Goal: Use online tool/utility: Utilize a website feature to perform a specific function

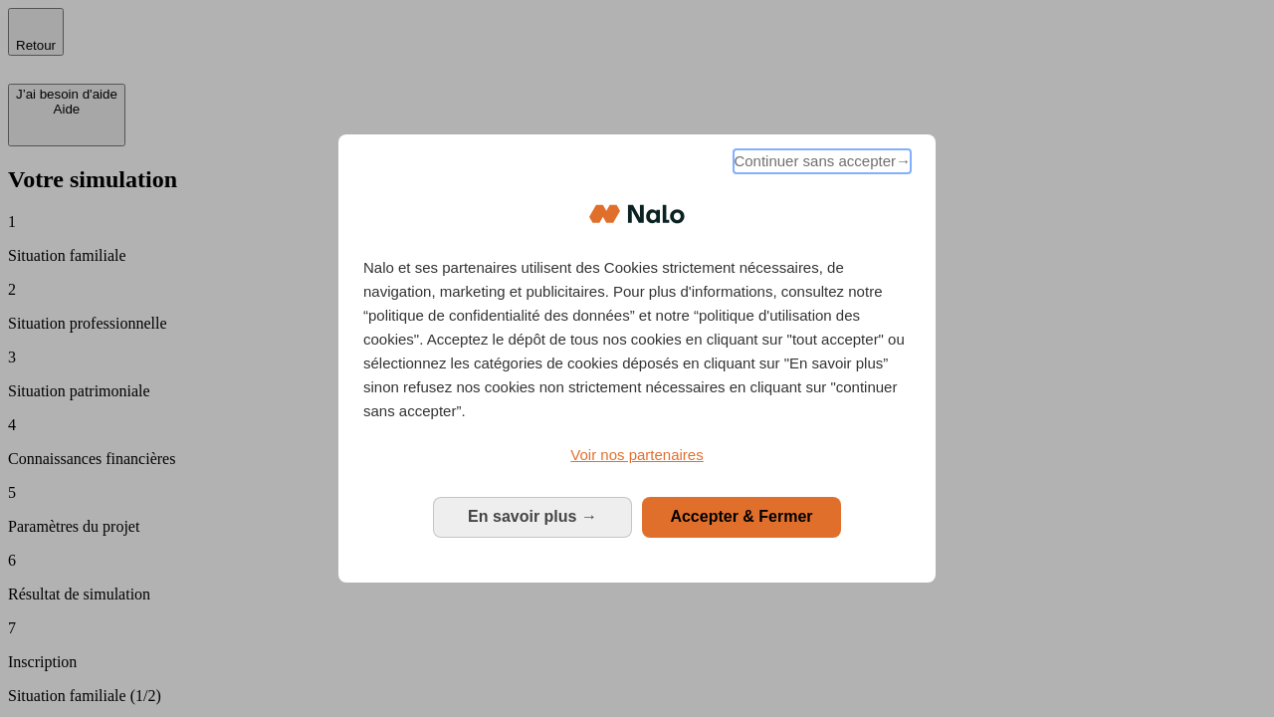
click at [820, 164] on span "Continuer sans accepter →" at bounding box center [822, 161] width 177 height 24
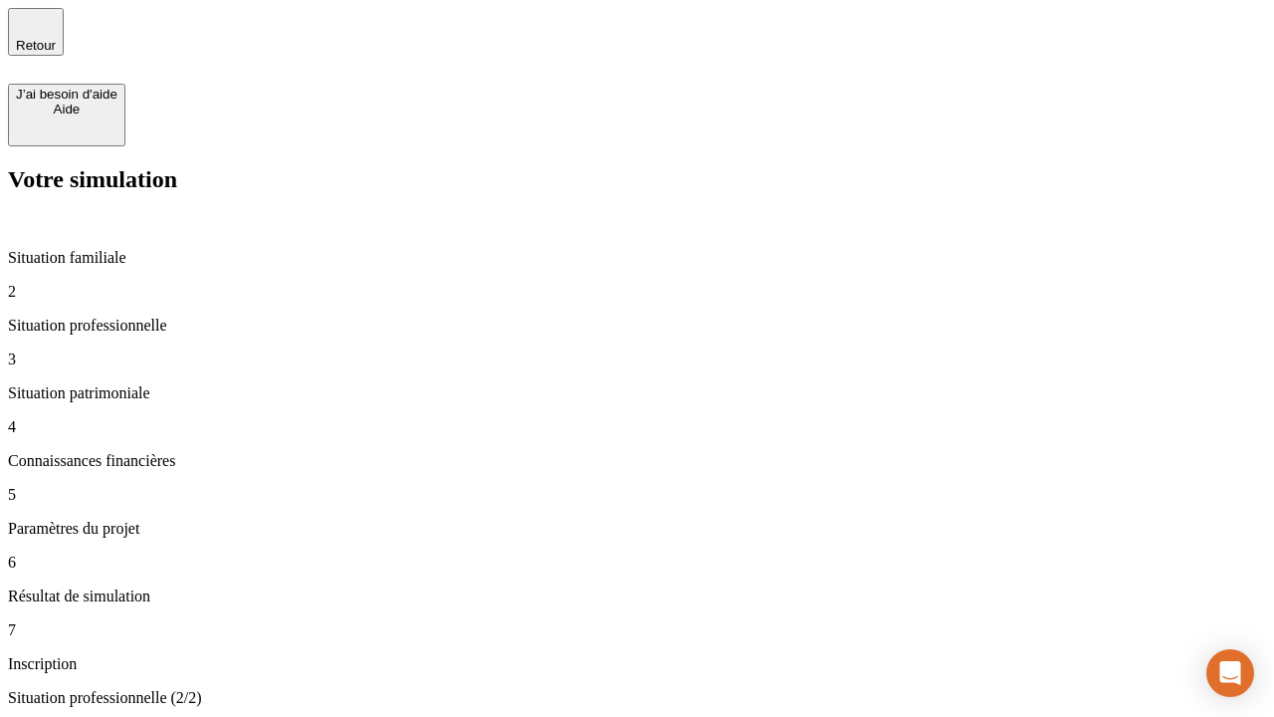
type input "30 000"
type input "40 000"
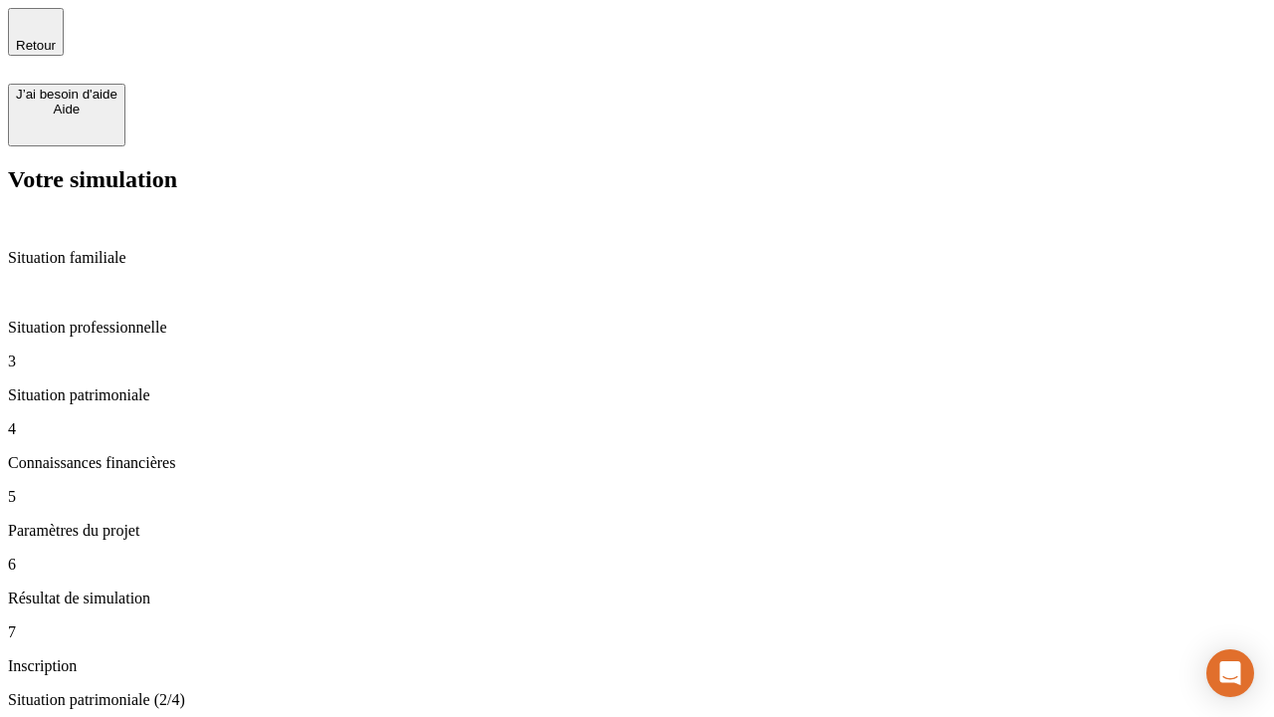
type input "1 100"
type input "20"
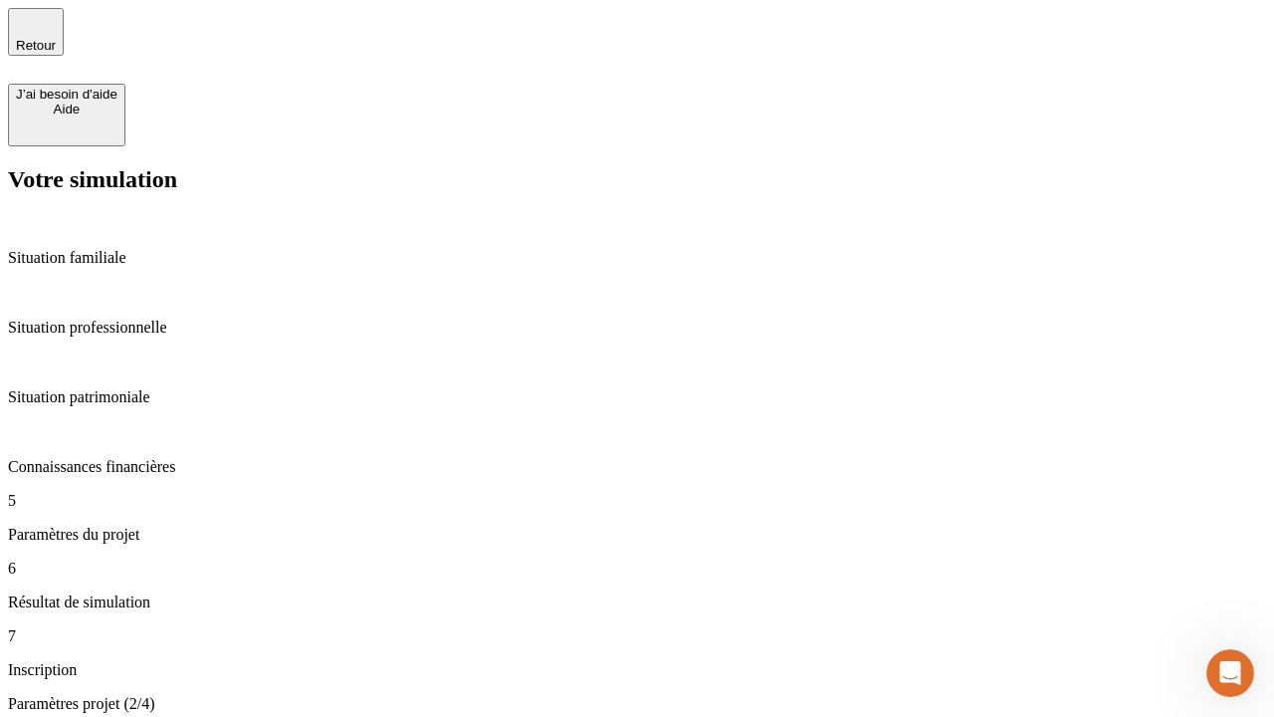
type input "40"
type input "50 000"
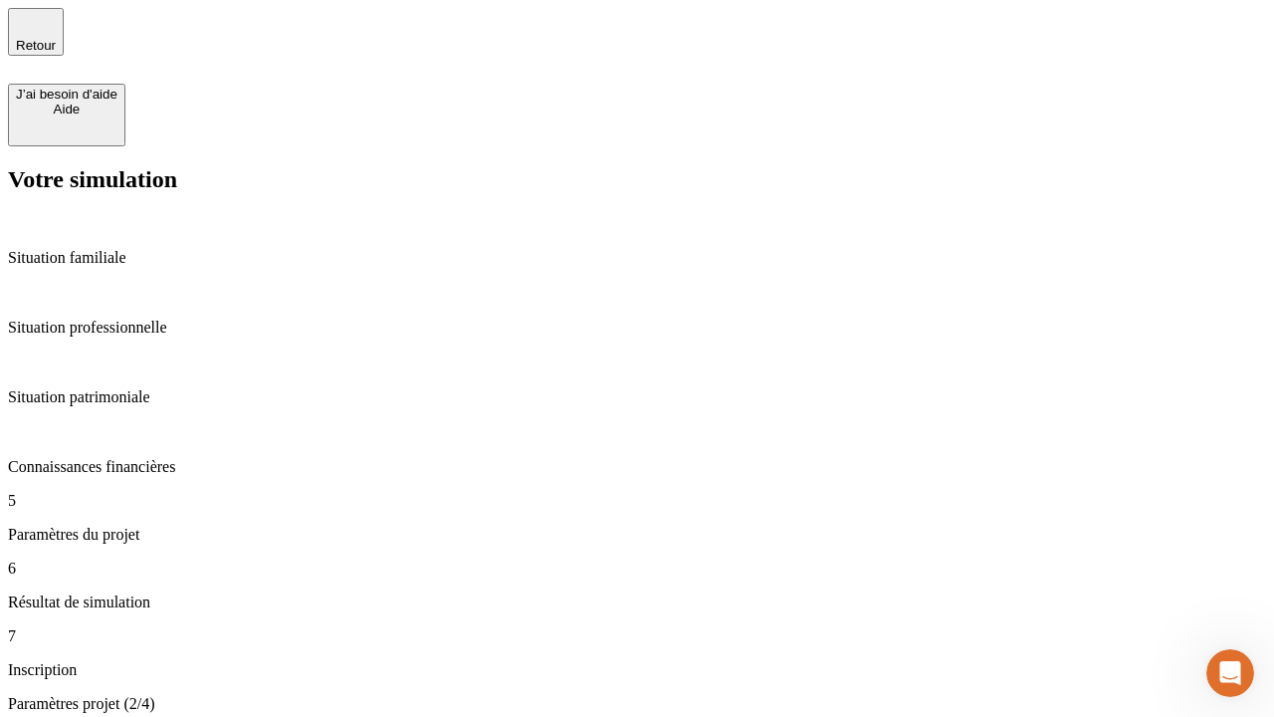
type input "640"
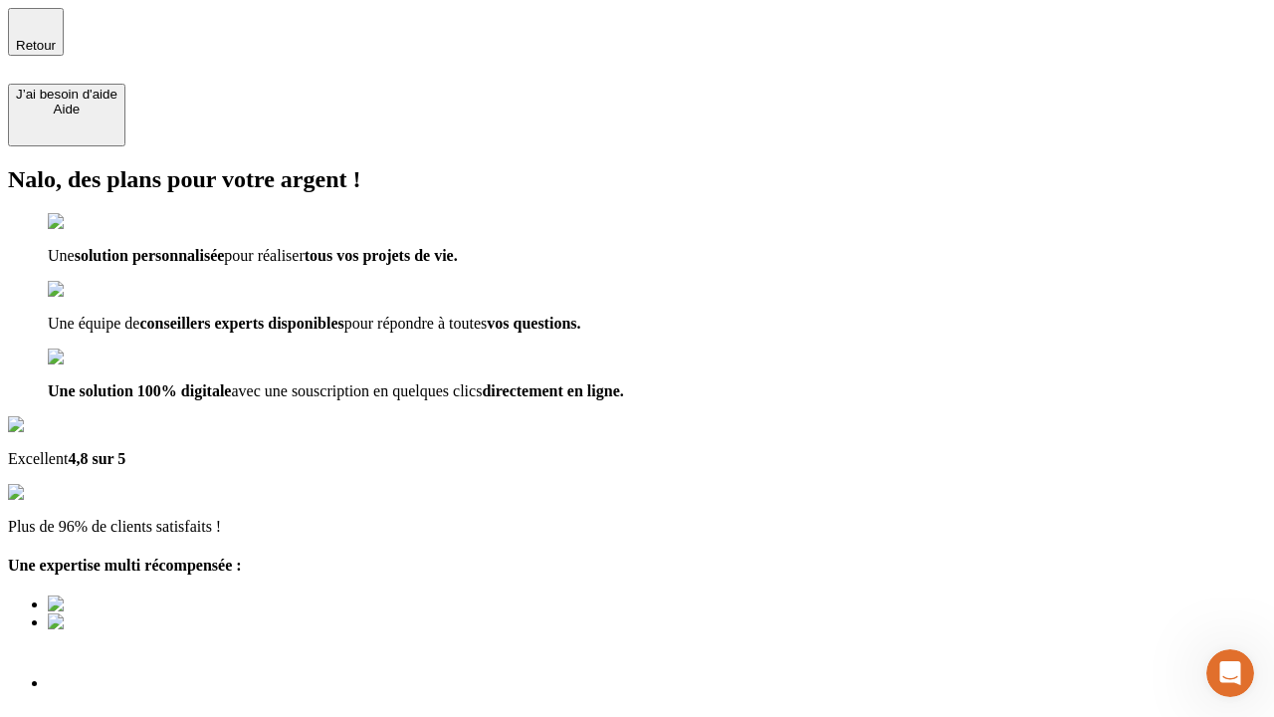
scroll to position [6, 0]
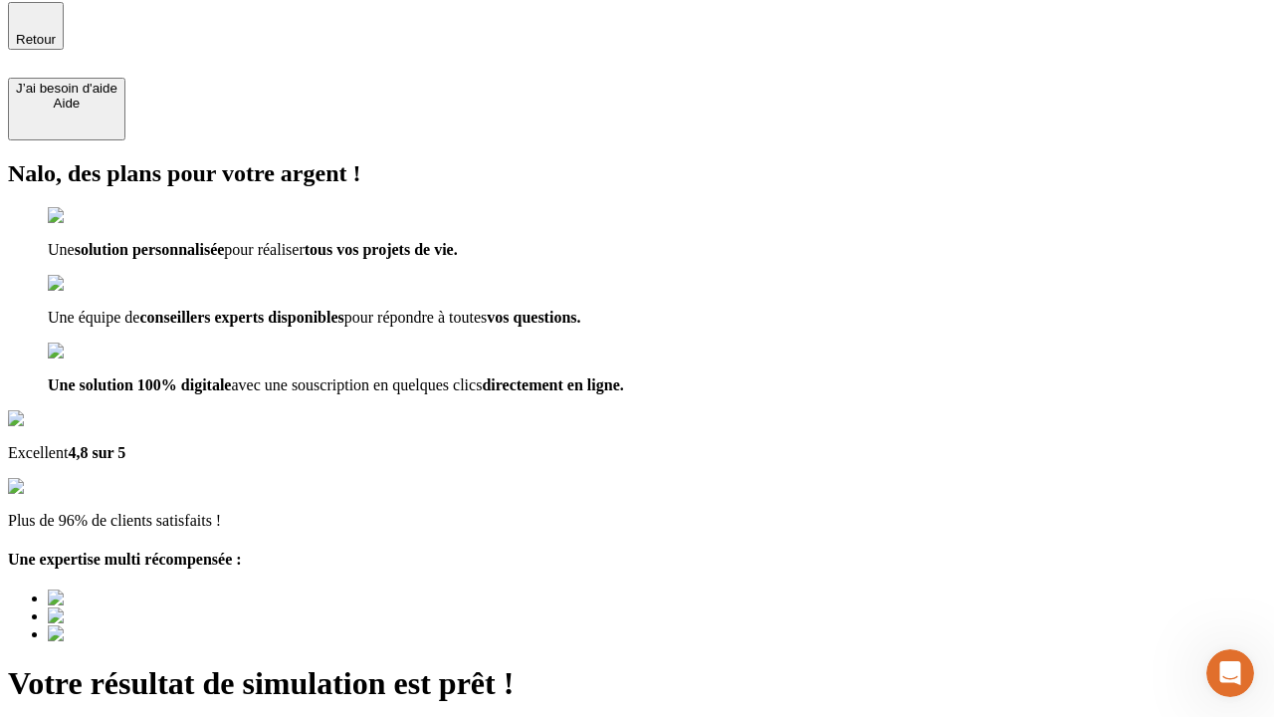
type input "[EMAIL_ADDRESS][DOMAIN_NAME]"
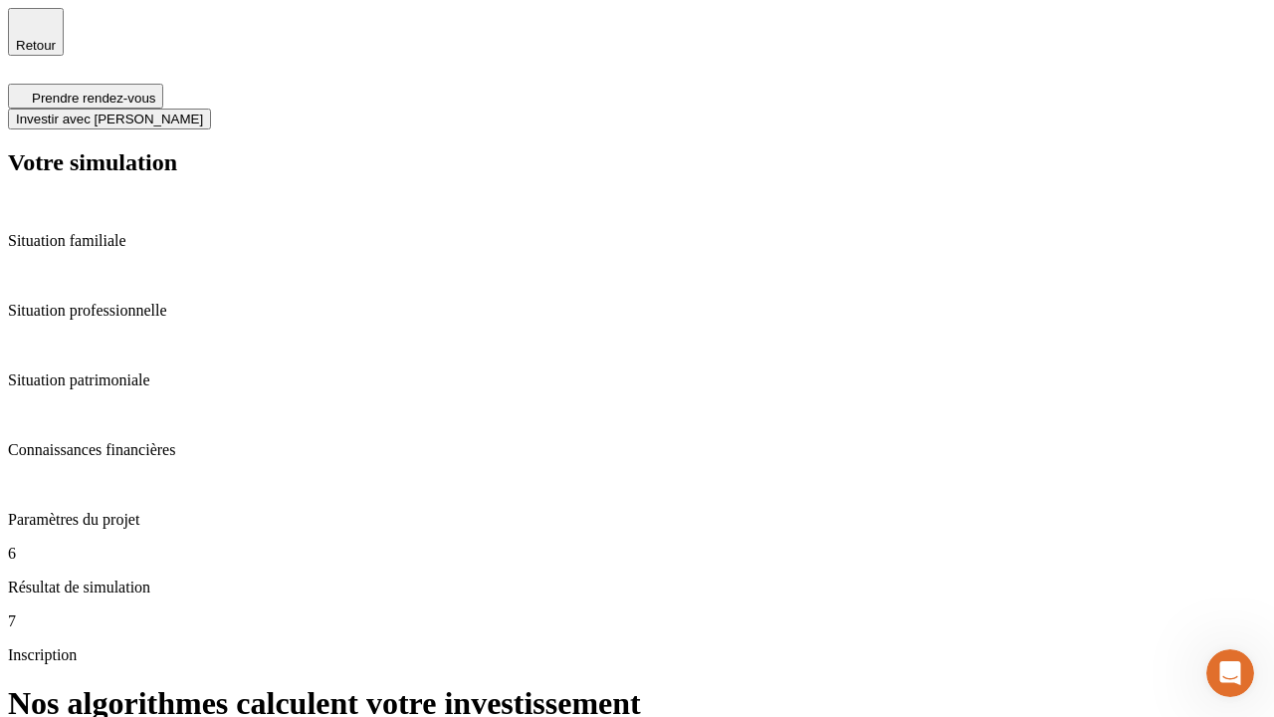
scroll to position [8, 0]
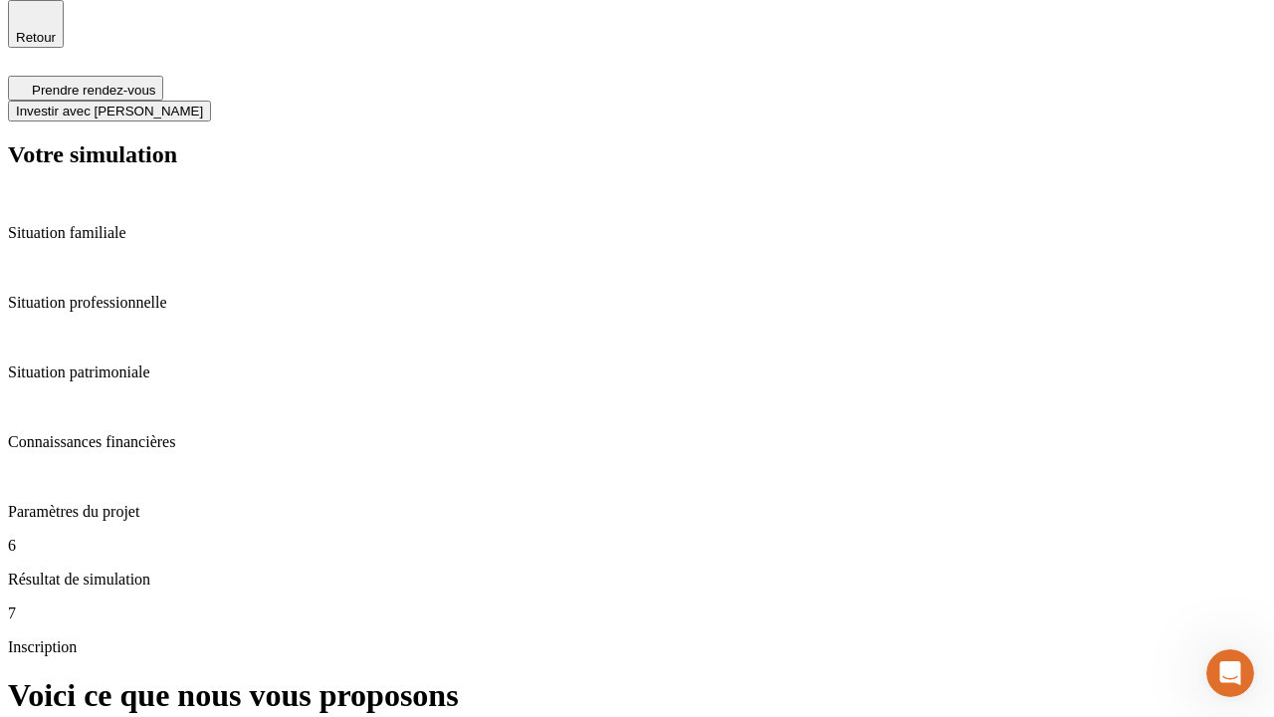
click at [203, 104] on span "Investir avec [PERSON_NAME]" at bounding box center [109, 111] width 187 height 15
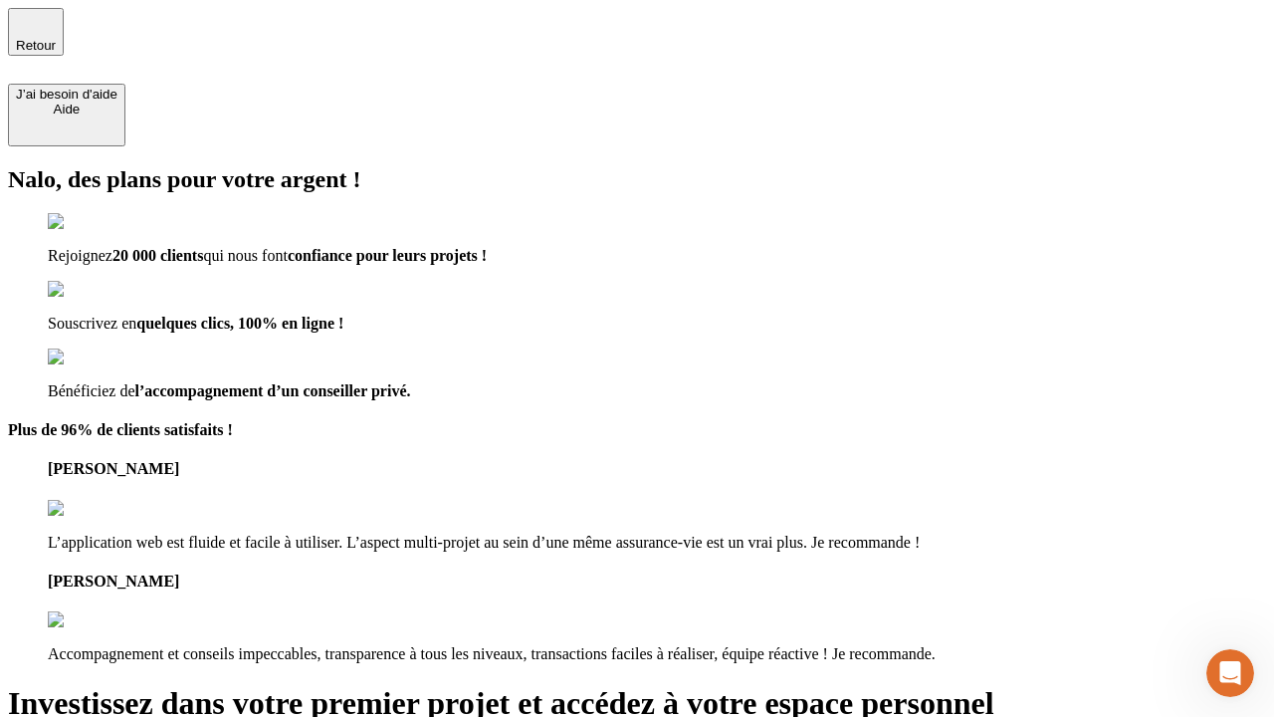
type input "[PERSON_NAME][EMAIL_ADDRESS][DOMAIN_NAME]"
